Goal: Information Seeking & Learning: Learn about a topic

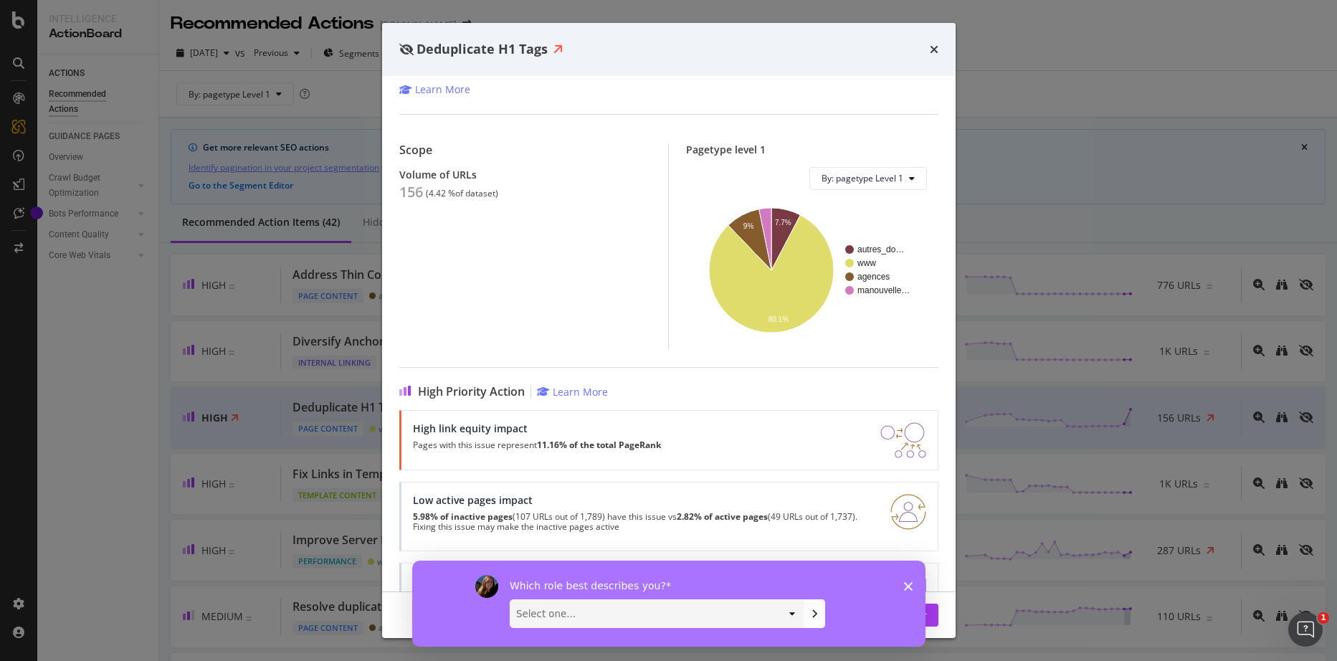
scroll to position [120, 0]
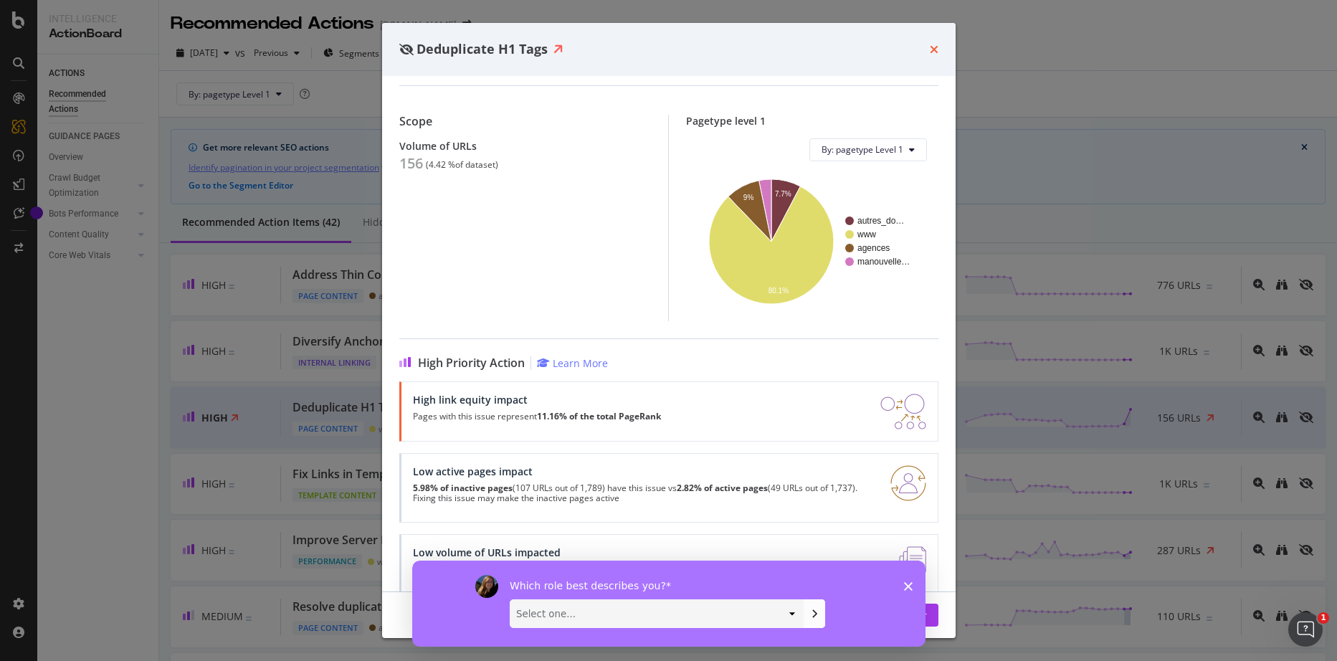
click at [933, 46] on icon "times" at bounding box center [934, 49] width 9 height 11
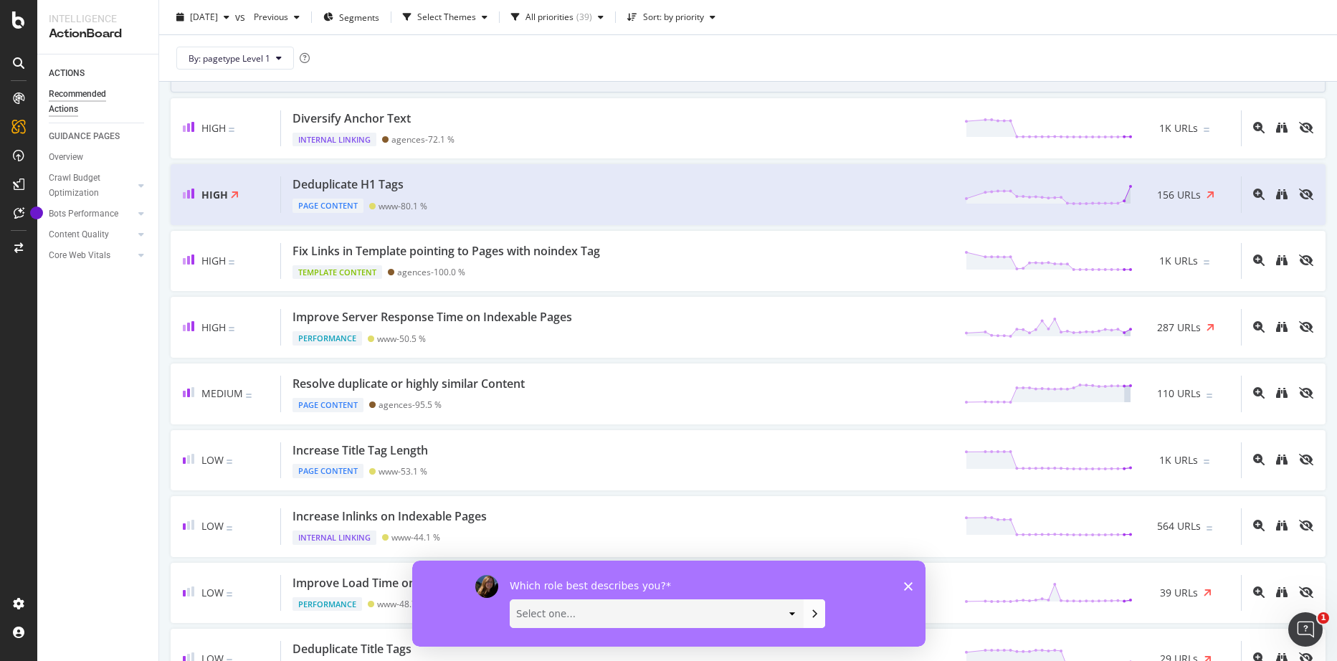
scroll to position [239, 0]
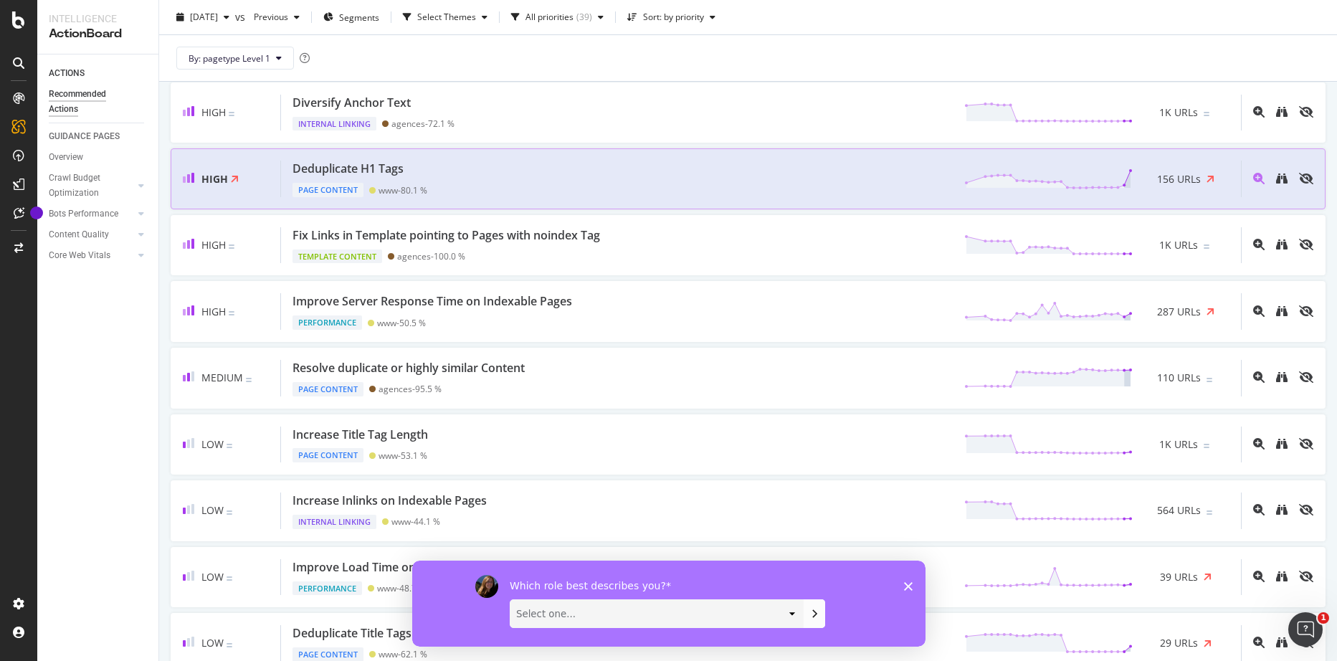
click at [530, 167] on div "Deduplicate H1 Tags Page Content www - 80.1 % 156 URLs" at bounding box center [761, 179] width 960 height 37
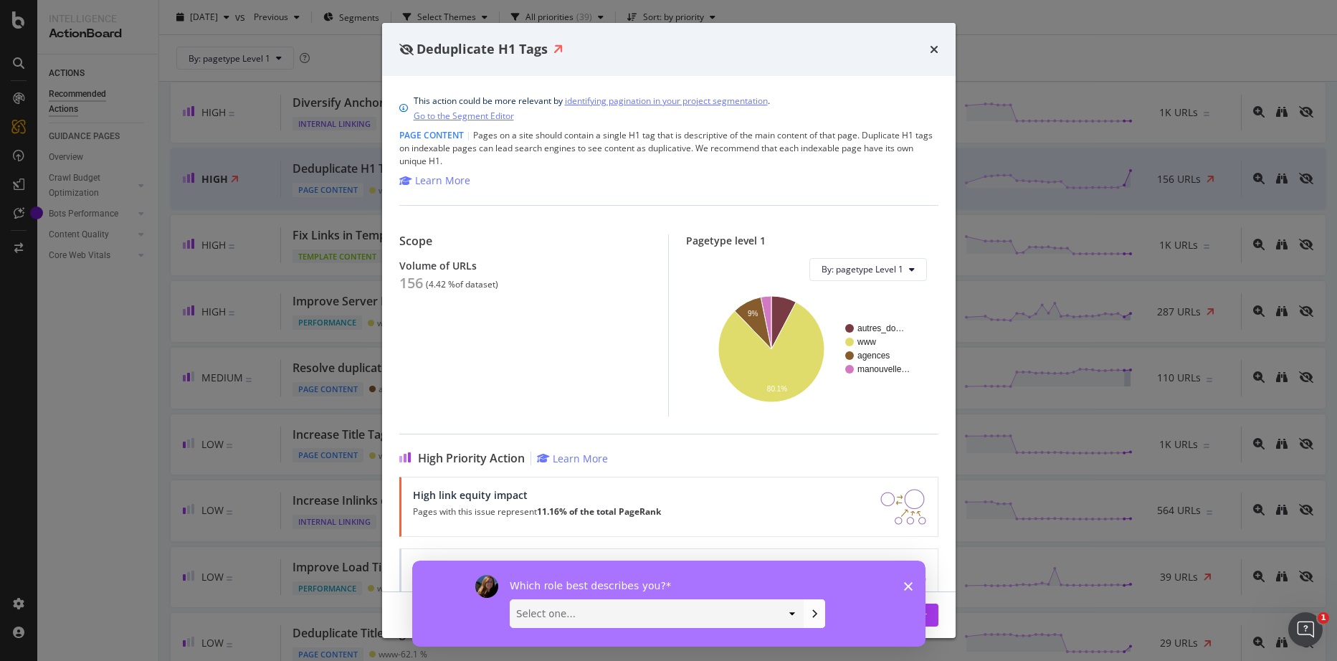
click at [477, 49] on span "Deduplicate H1 Tags" at bounding box center [481, 48] width 131 height 17
click at [938, 52] on icon "times" at bounding box center [934, 49] width 9 height 11
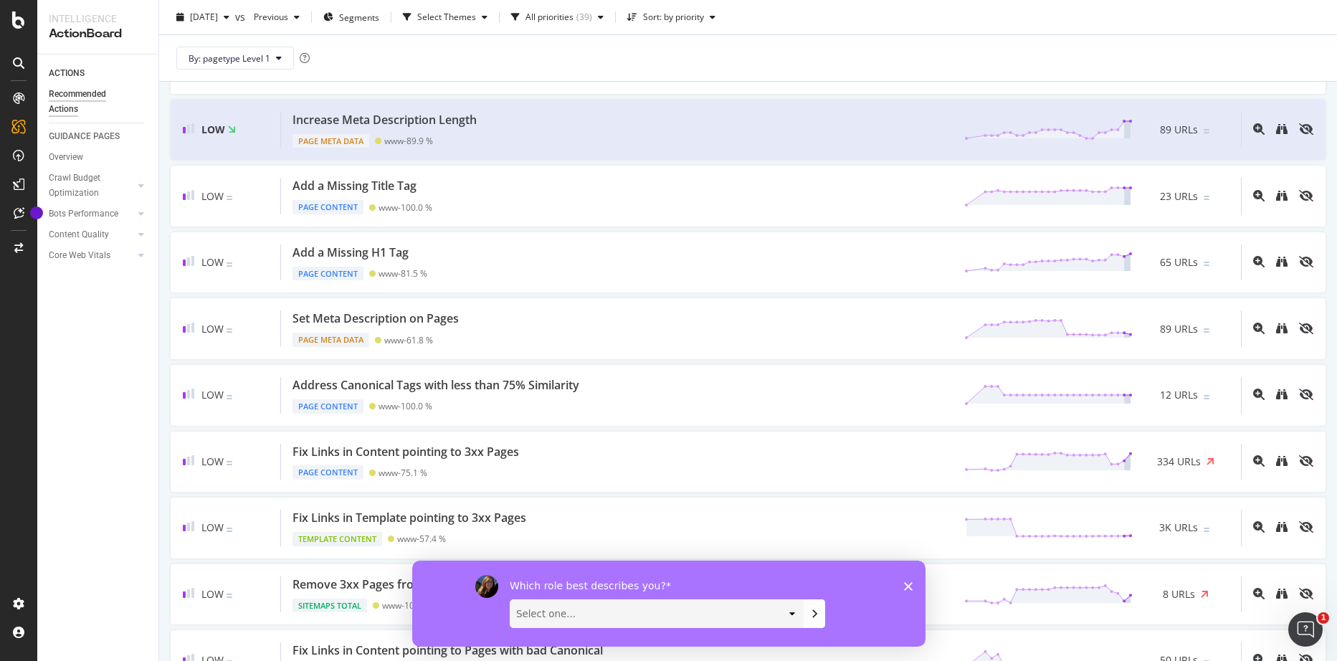
scroll to position [956, 0]
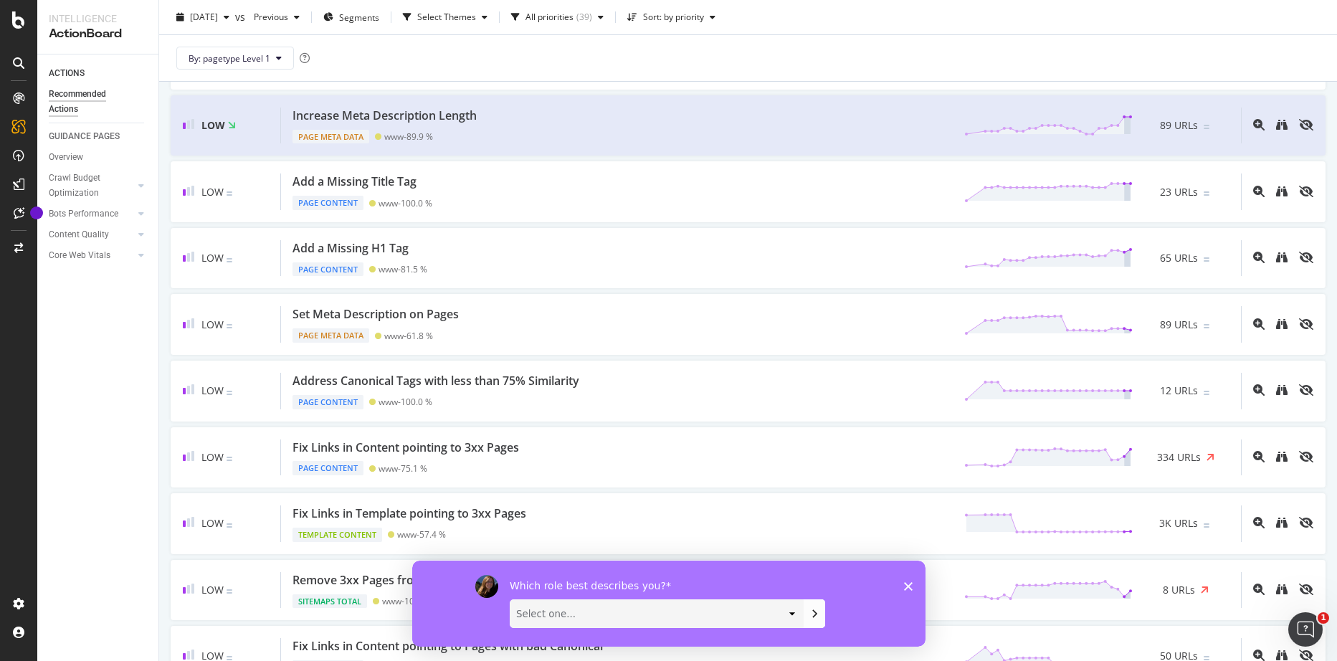
click at [914, 585] on div "Which role best describes you? Select one... Analyst/BI C-level Leadership Cont…" at bounding box center [667, 603] width 513 height 86
click at [907, 586] on polygon "Fermer l'enquête" at bounding box center [907, 585] width 9 height 9
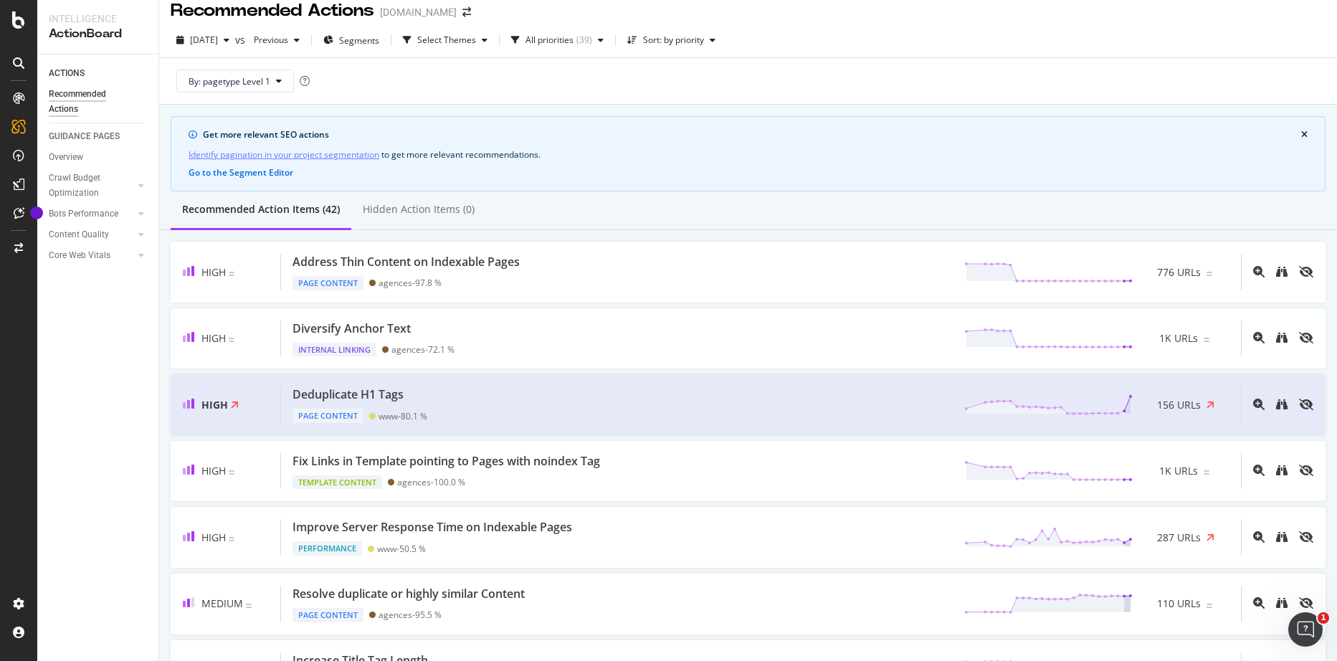
scroll to position [0, 0]
